Goal: Task Accomplishment & Management: Manage account settings

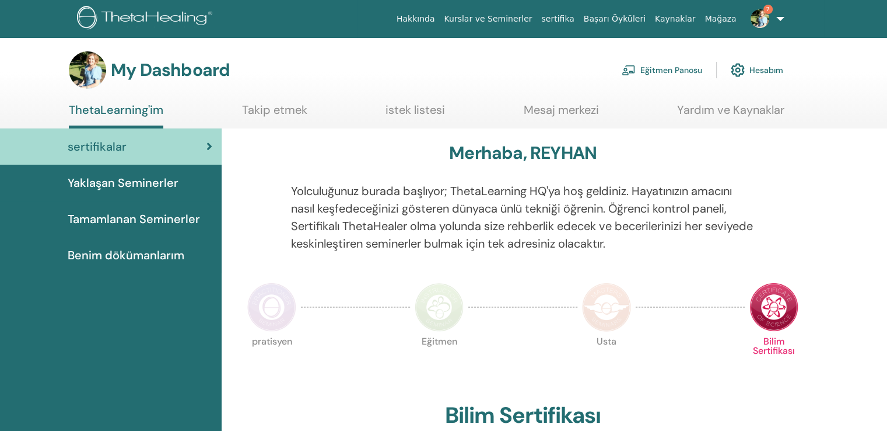
click at [672, 68] on link "Eğitmen Panosu" at bounding box center [662, 70] width 81 height 26
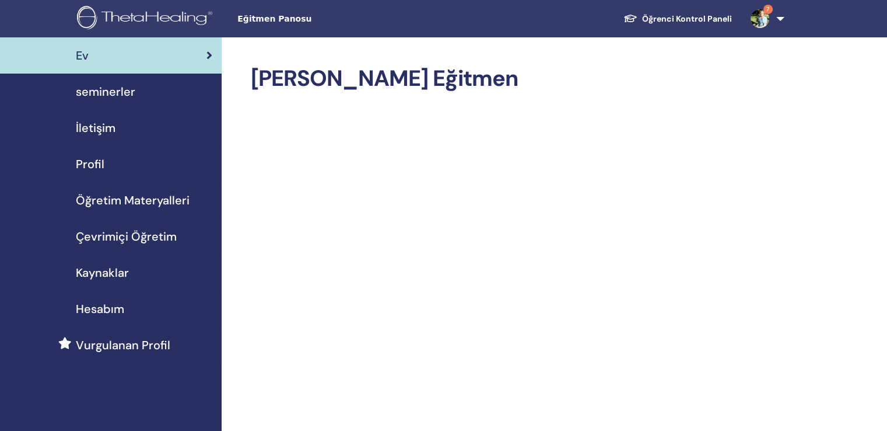
click at [109, 88] on span "seminerler" at bounding box center [106, 92] width 60 height 18
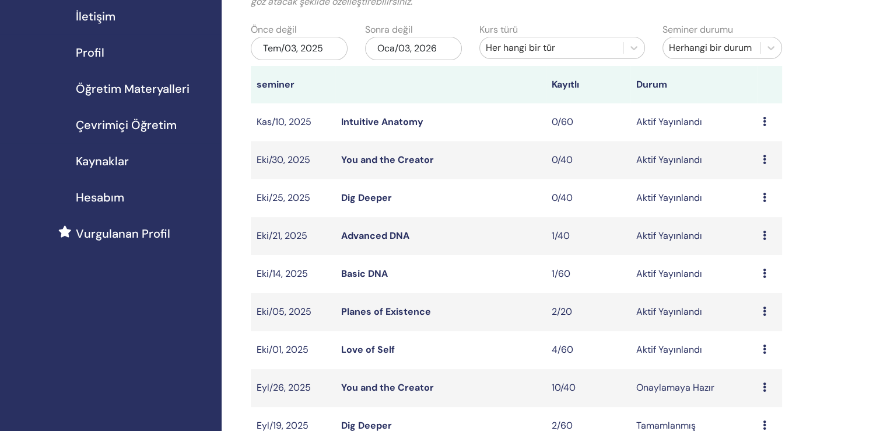
scroll to position [117, 0]
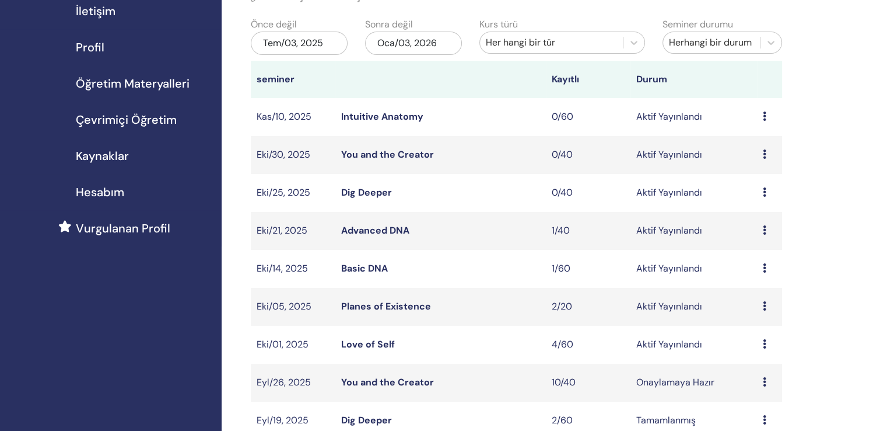
click at [380, 338] on link "Love of Self" at bounding box center [368, 344] width 54 height 12
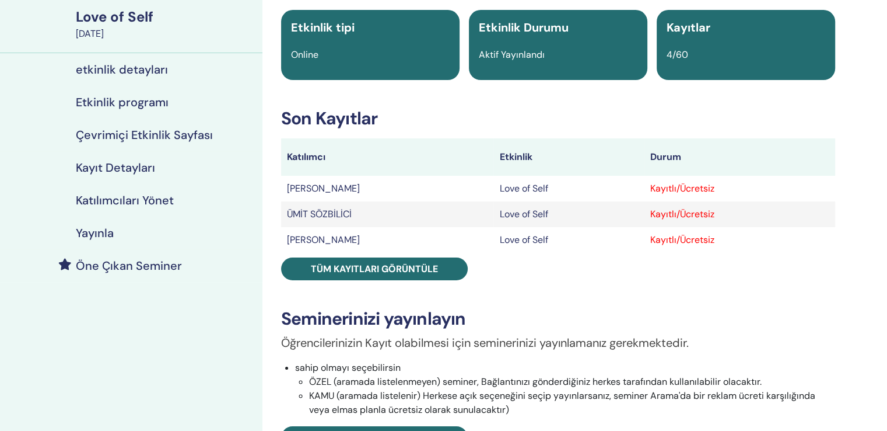
scroll to position [117, 0]
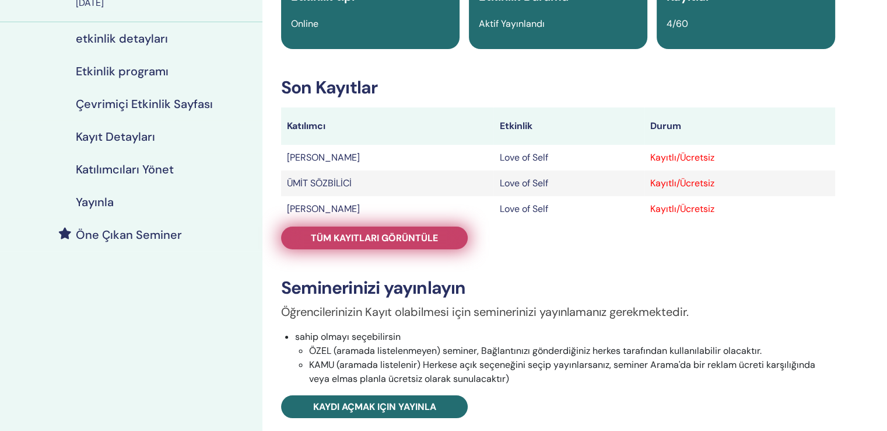
click at [369, 232] on span "Tüm kayıtları görüntüle" at bounding box center [374, 238] width 127 height 12
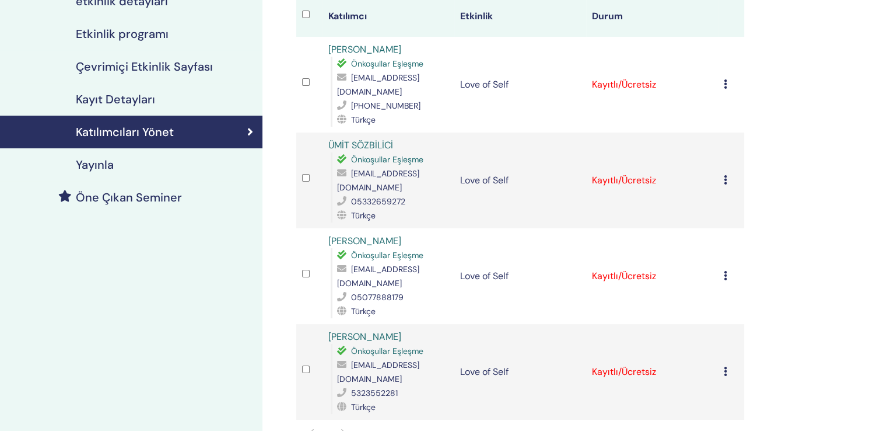
scroll to position [175, 0]
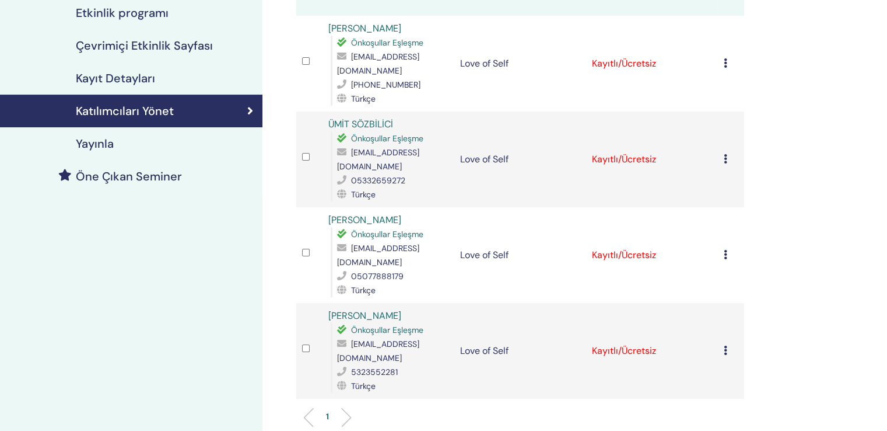
click at [723, 309] on td "Kaydı İptal Et Otomatik onaylama Ücretli Olarak İşaretle Ödenmemiş olarak işare…" at bounding box center [731, 351] width 26 height 96
click at [727, 345] on icon at bounding box center [726, 349] width 4 height 9
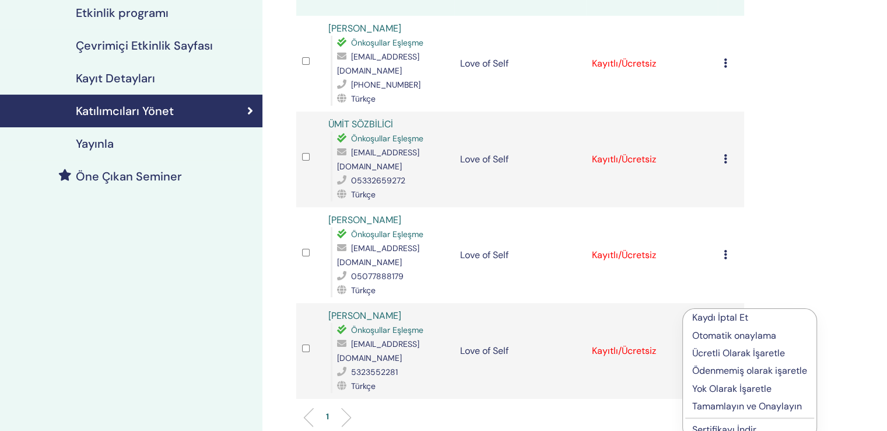
drag, startPoint x: 736, startPoint y: 330, endPoint x: 701, endPoint y: 376, distance: 57.9
click at [696, 376] on ul "Kaydı İptal Et Otomatik onaylama Ücretli Olarak İşaretle Ödenmemiş olarak işare…" at bounding box center [750, 374] width 134 height 130
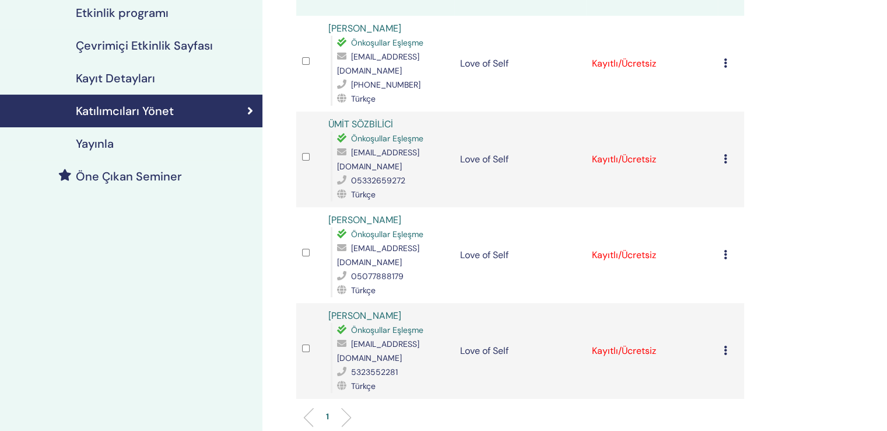
click at [724, 307] on td "Kaydı İptal Et Otomatik onaylama Ücretli Olarak İşaretle Ödenmemiş olarak işare…" at bounding box center [731, 351] width 26 height 96
click at [726, 345] on icon at bounding box center [726, 349] width 4 height 9
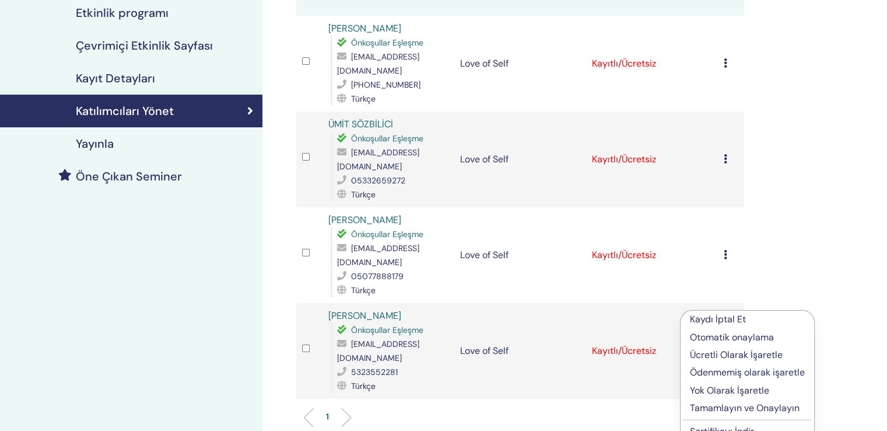
click at [727, 401] on p "Tamamlayın ve Onaylayın" at bounding box center [747, 408] width 115 height 14
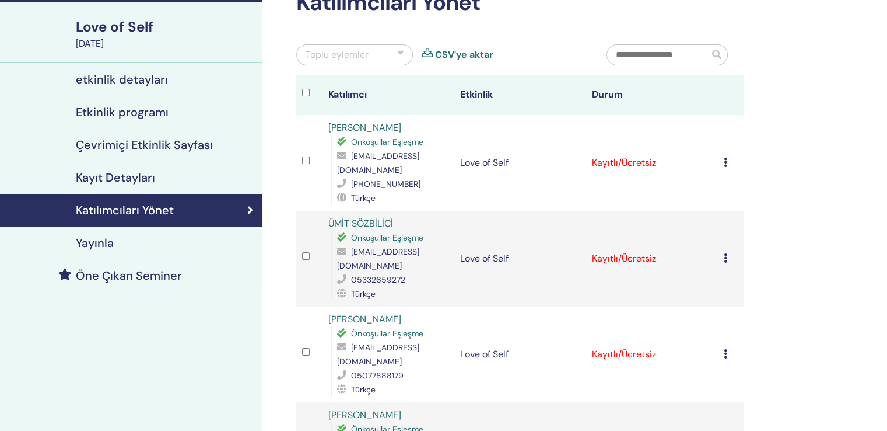
scroll to position [175, 0]
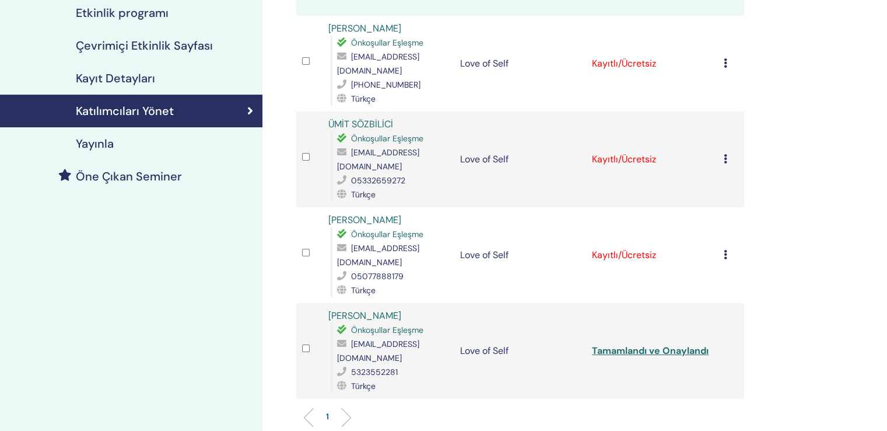
click at [726, 250] on icon at bounding box center [726, 254] width 4 height 9
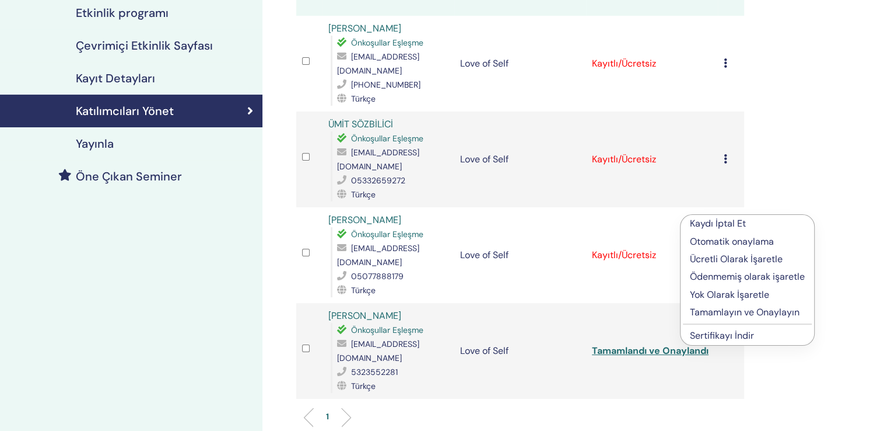
click at [716, 305] on p "Tamamlayın ve Onaylayın" at bounding box center [747, 312] width 115 height 14
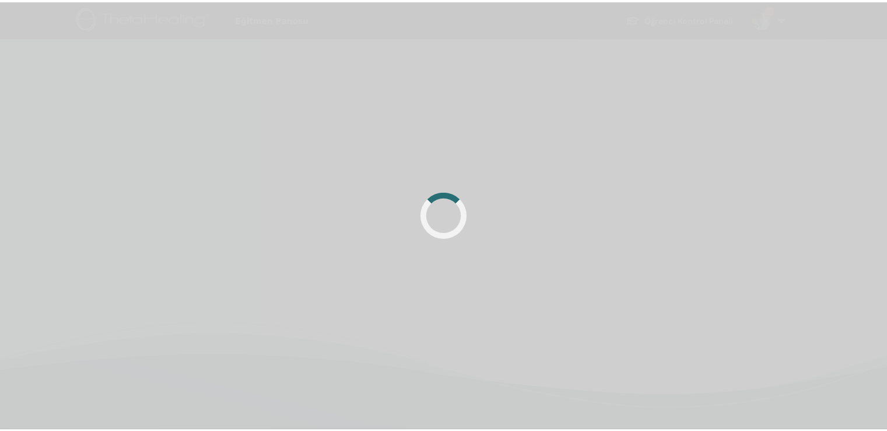
scroll to position [175, 0]
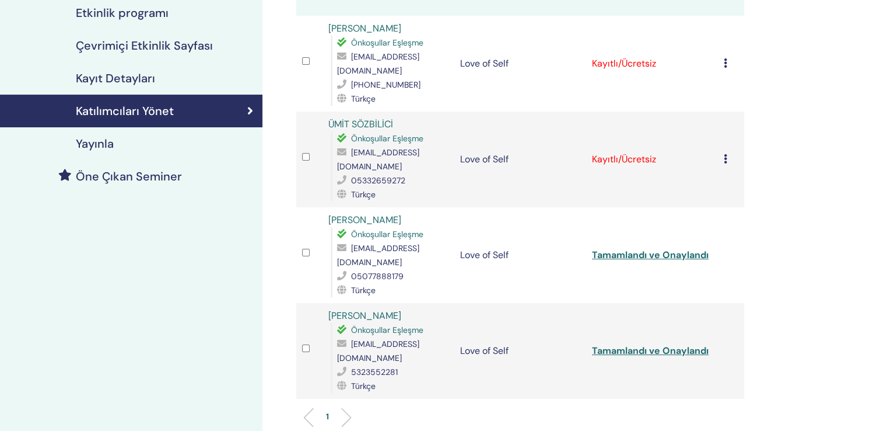
click at [725, 154] on icon at bounding box center [726, 158] width 4 height 9
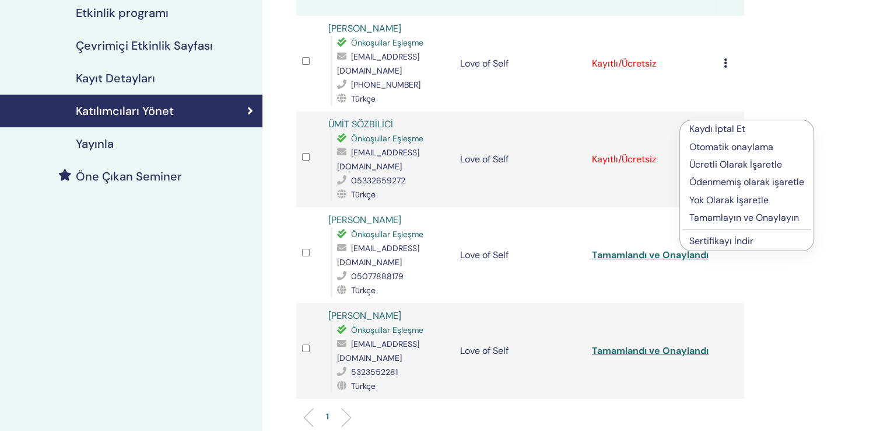
click at [720, 211] on p "Tamamlayın ve Onaylayın" at bounding box center [747, 218] width 115 height 14
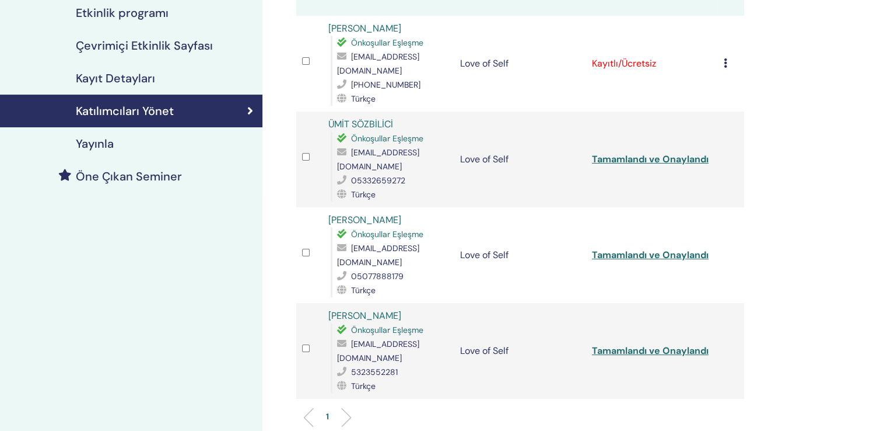
scroll to position [117, 0]
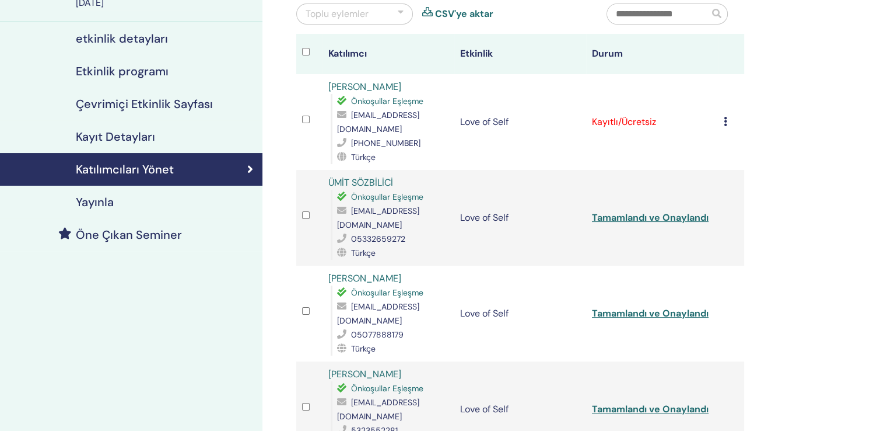
click at [726, 117] on icon at bounding box center [726, 121] width 4 height 9
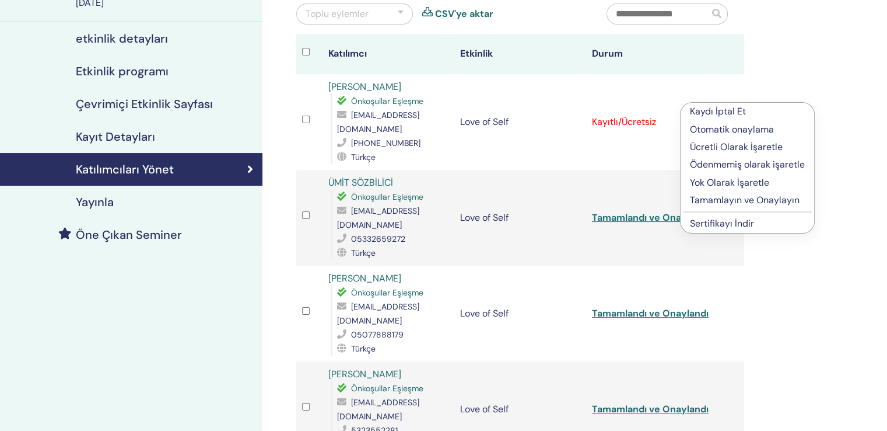
click at [730, 193] on p "Tamamlayın ve Onaylayın" at bounding box center [747, 200] width 115 height 14
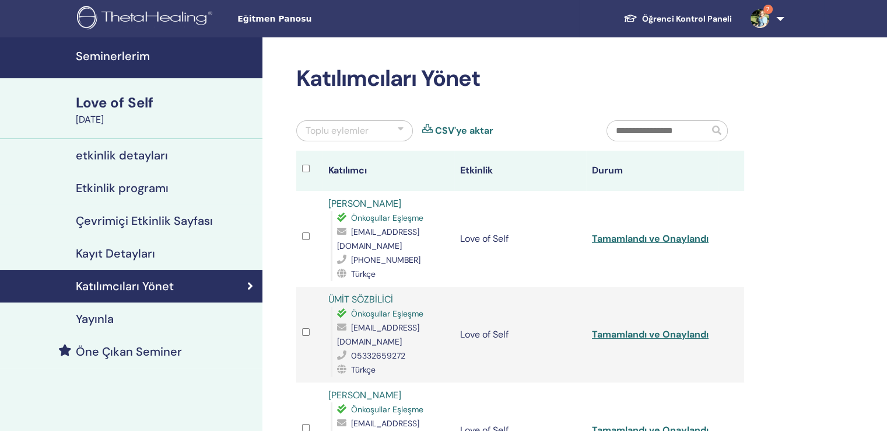
click at [112, 55] on h4 "Seminerlerim" at bounding box center [166, 56] width 180 height 14
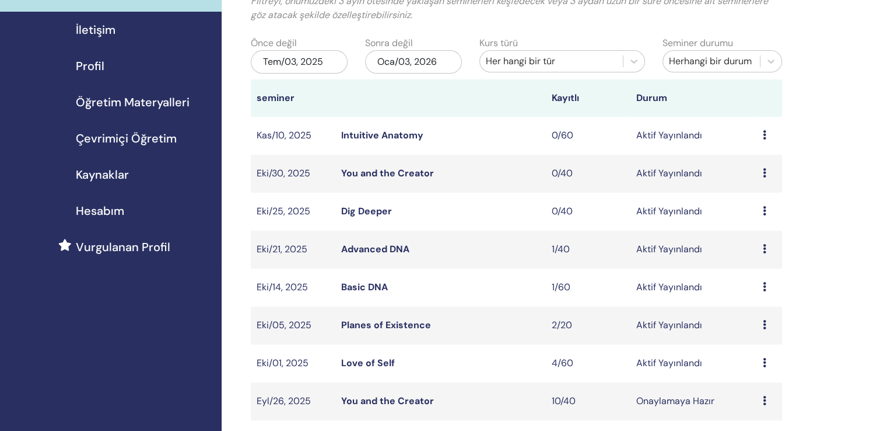
scroll to position [117, 0]
